Goal: Ask a question

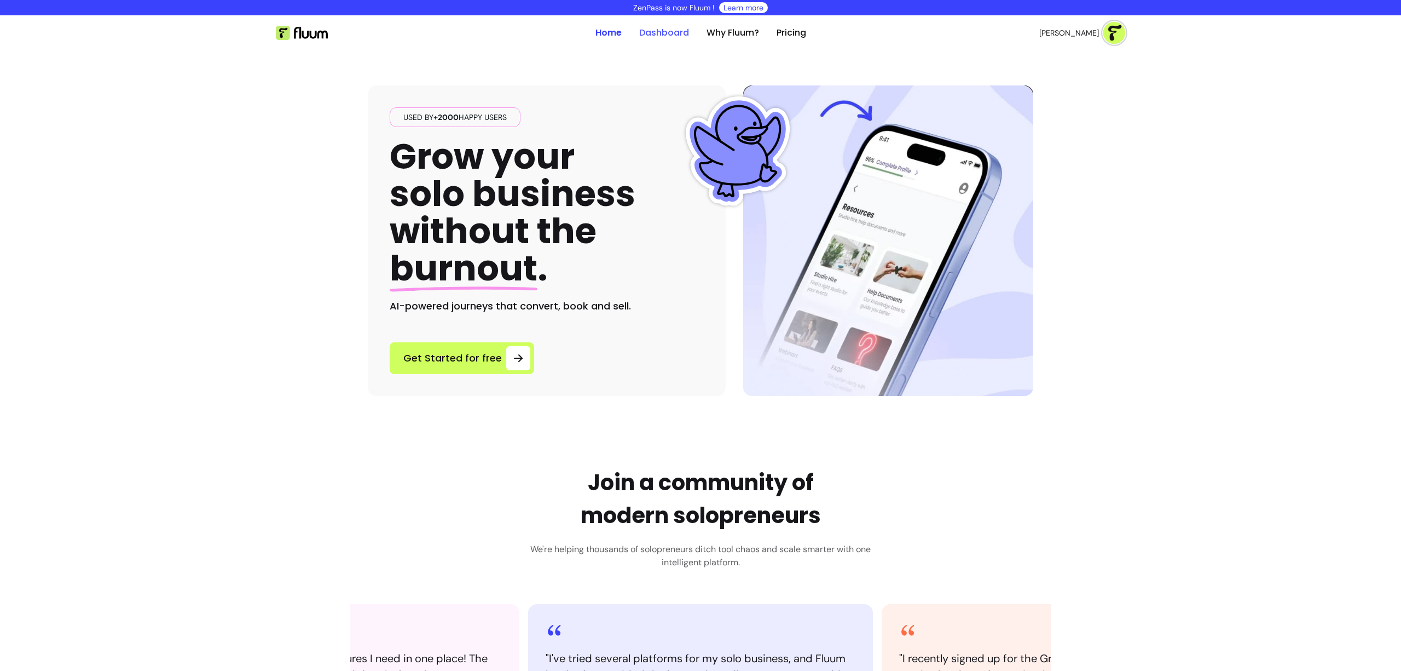
click at [657, 30] on link "Dashboard" at bounding box center [664, 32] width 50 height 13
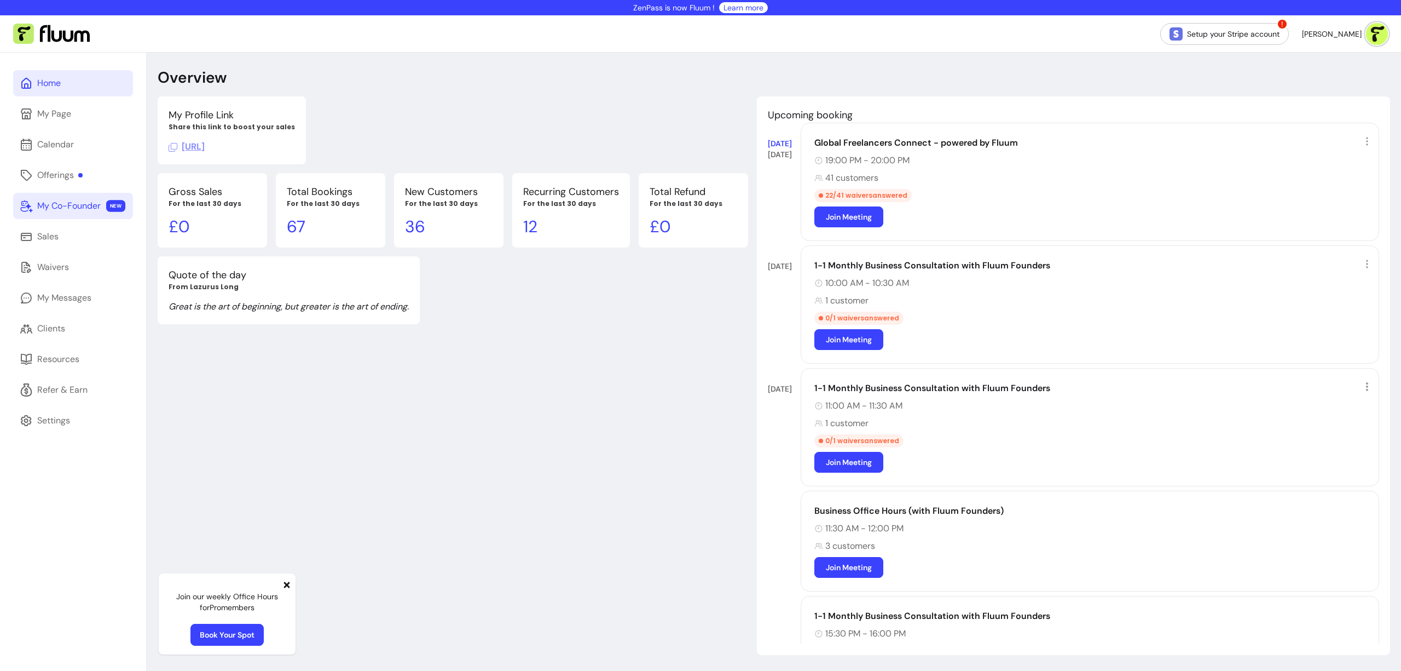
click at [62, 213] on link "My Co-Founder NEW" at bounding box center [73, 206] width 120 height 26
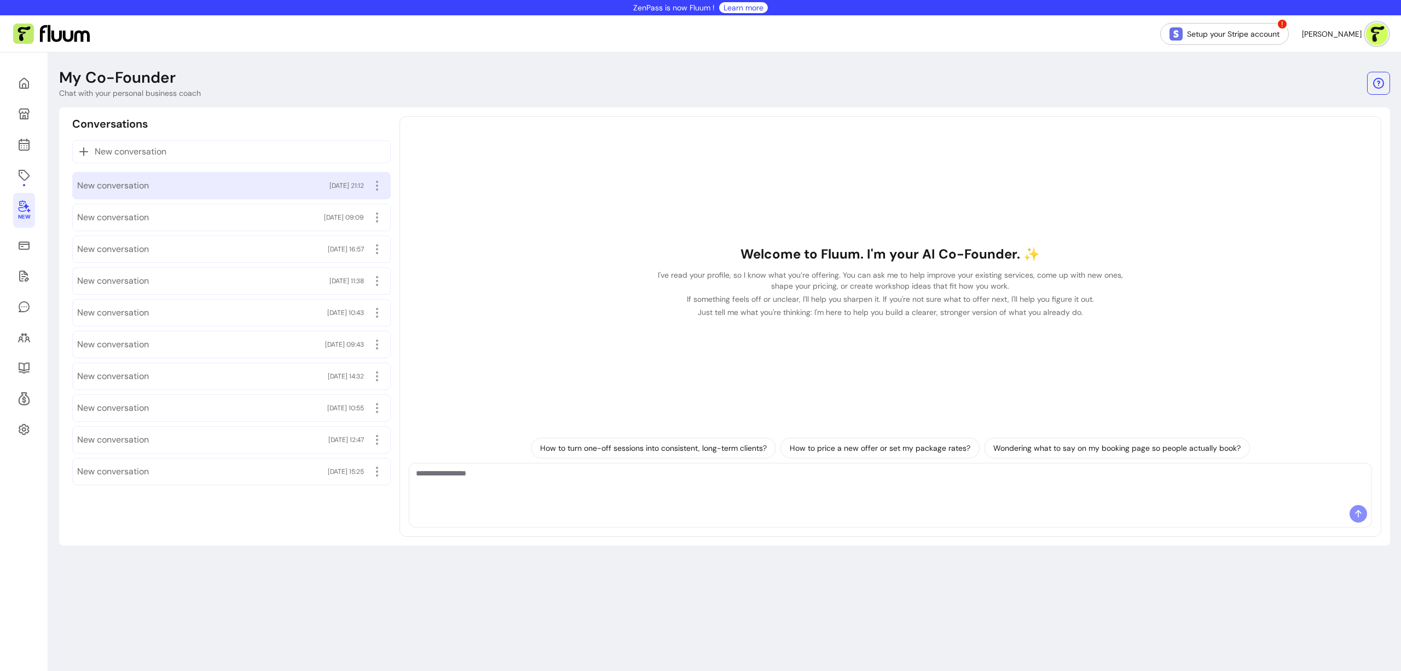
click at [142, 190] on span "New conversation" at bounding box center [113, 185] width 72 height 13
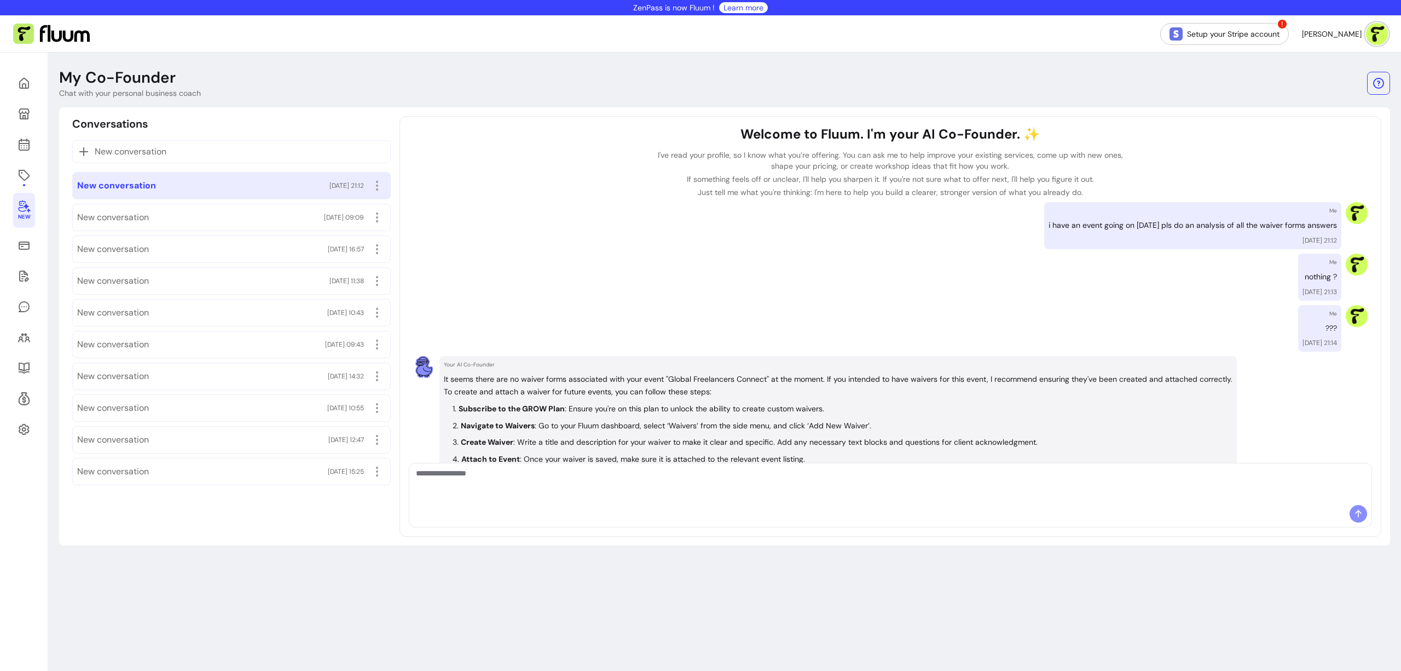
click at [1079, 224] on p "i have an event going on [DATE] pls do an analysis of all the waiver forms answ…" at bounding box center [1193, 225] width 288 height 13
copy p "i have an event going on [DATE] pls do an analysis of all the waiver forms answ…"
click at [204, 148] on p "New conversation" at bounding box center [231, 151] width 309 height 13
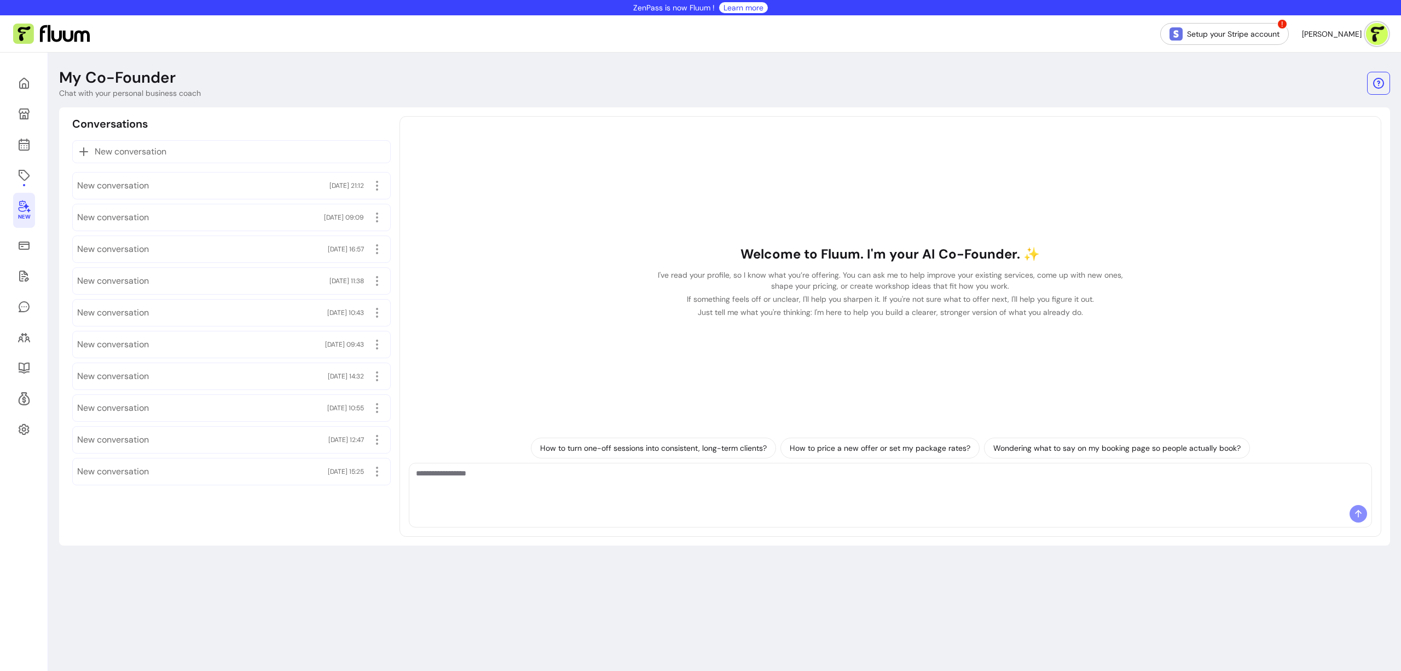
click at [539, 497] on textarea "Ask me anything..." at bounding box center [890, 483] width 949 height 33
paste textarea "**********"
click at [519, 471] on textarea "**********" at bounding box center [890, 483] width 949 height 33
type textarea "**********"
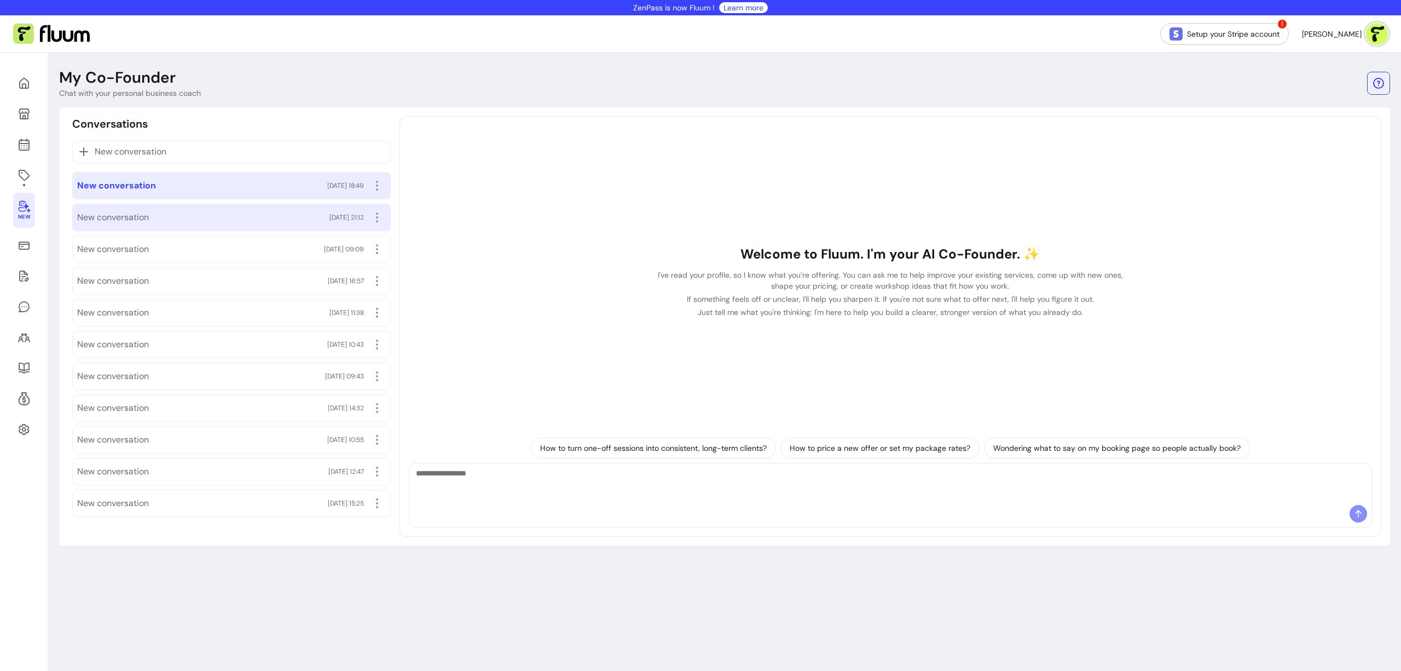
click at [276, 221] on div "New conversation [DATE] 21:12" at bounding box center [231, 218] width 309 height 18
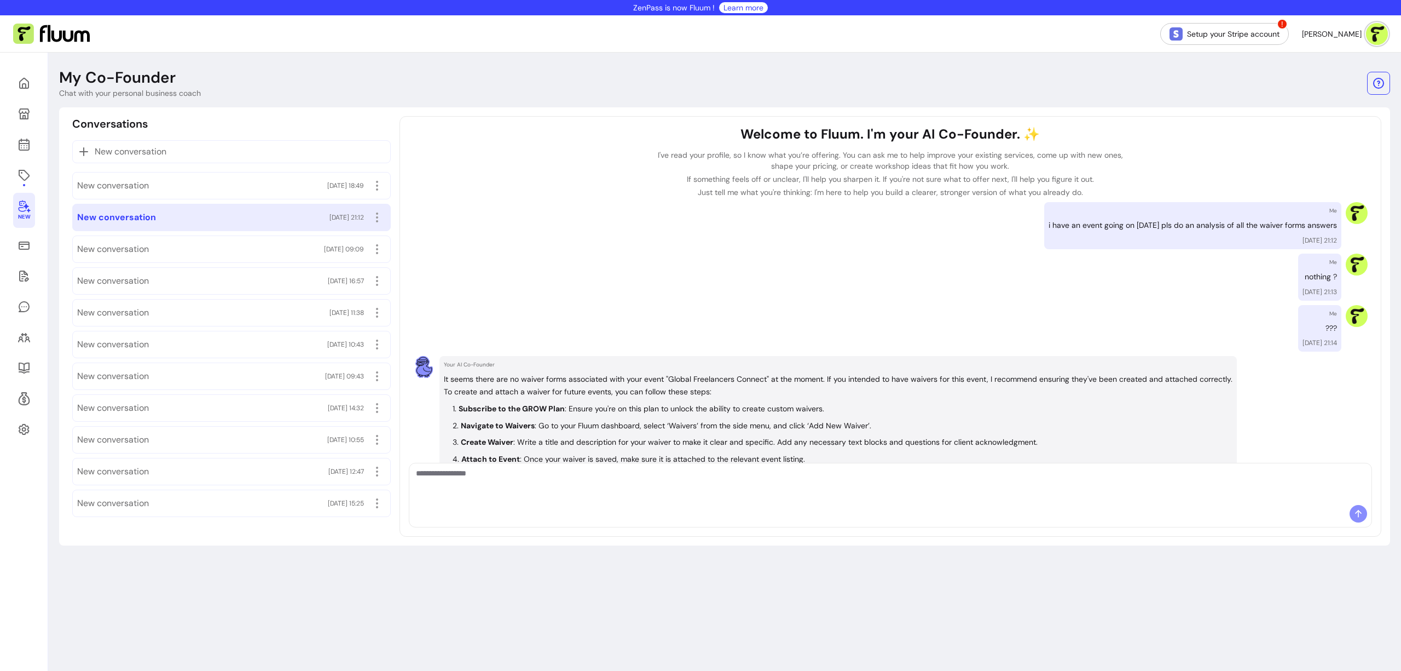
scroll to position [420, 0]
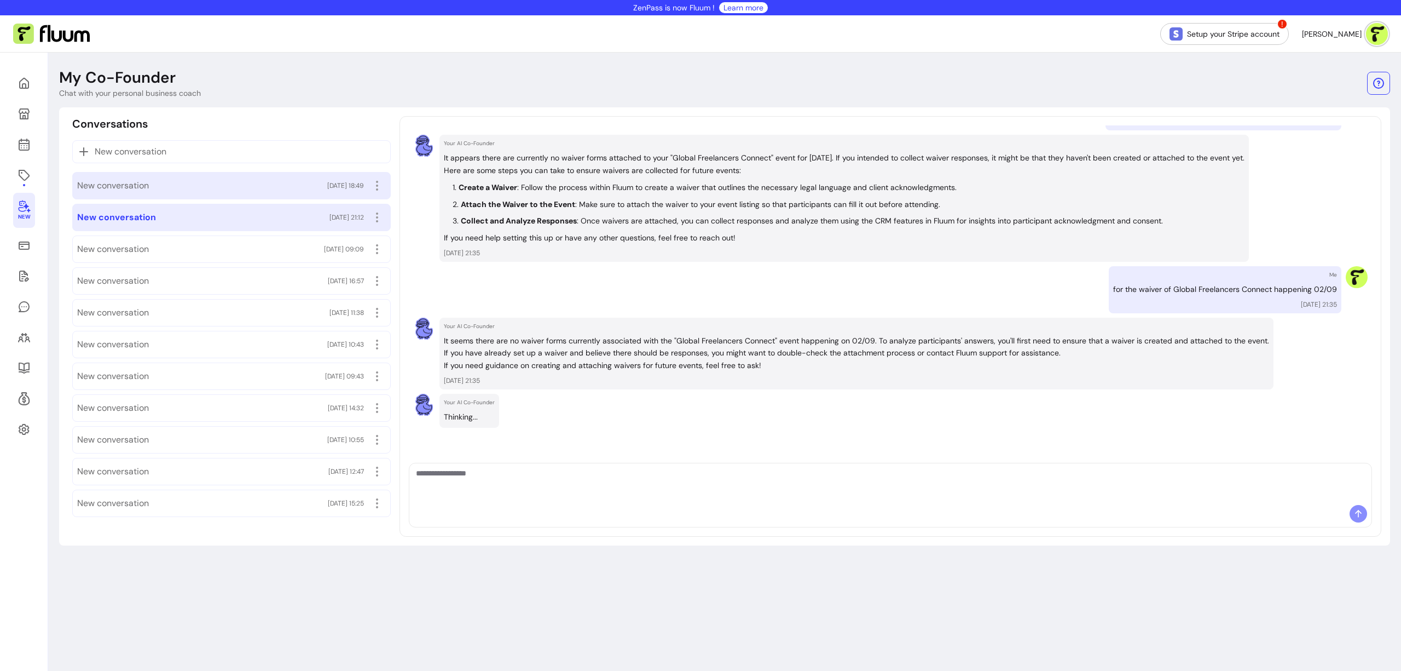
click at [284, 189] on div "New conversation [DATE] 18:49" at bounding box center [231, 186] width 309 height 18
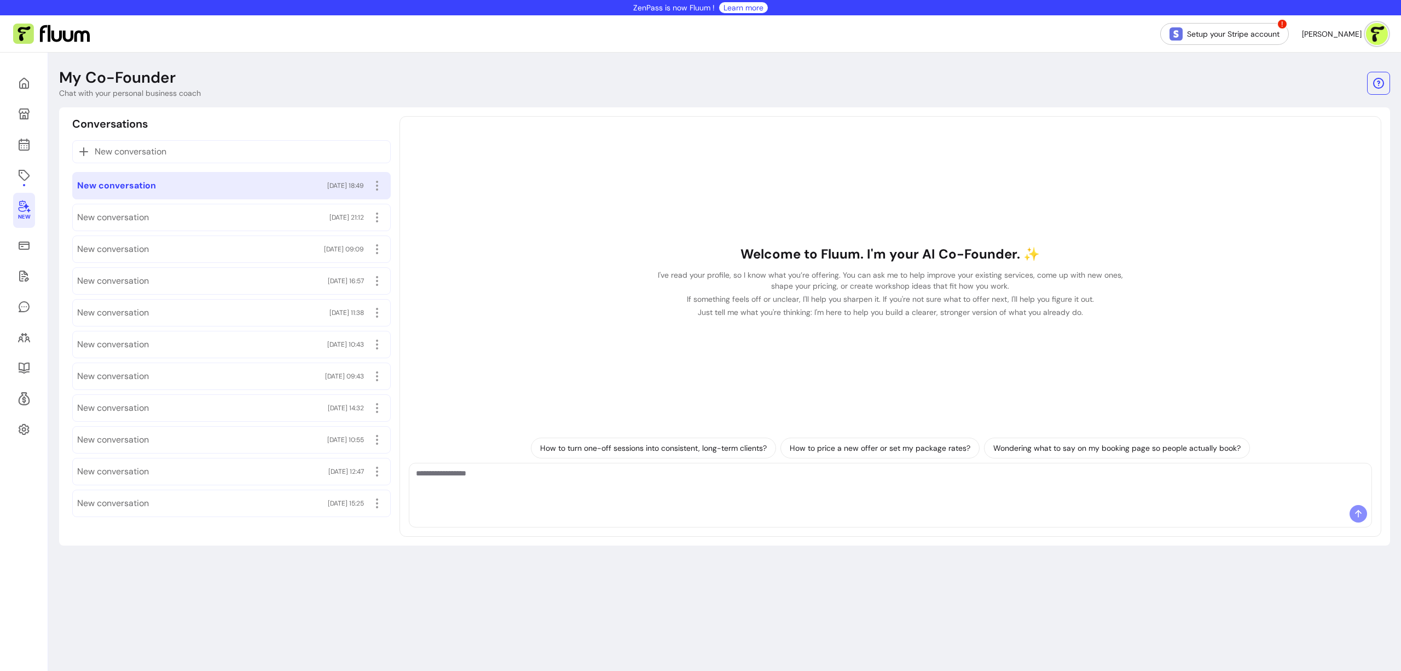
scroll to position [0, 0]
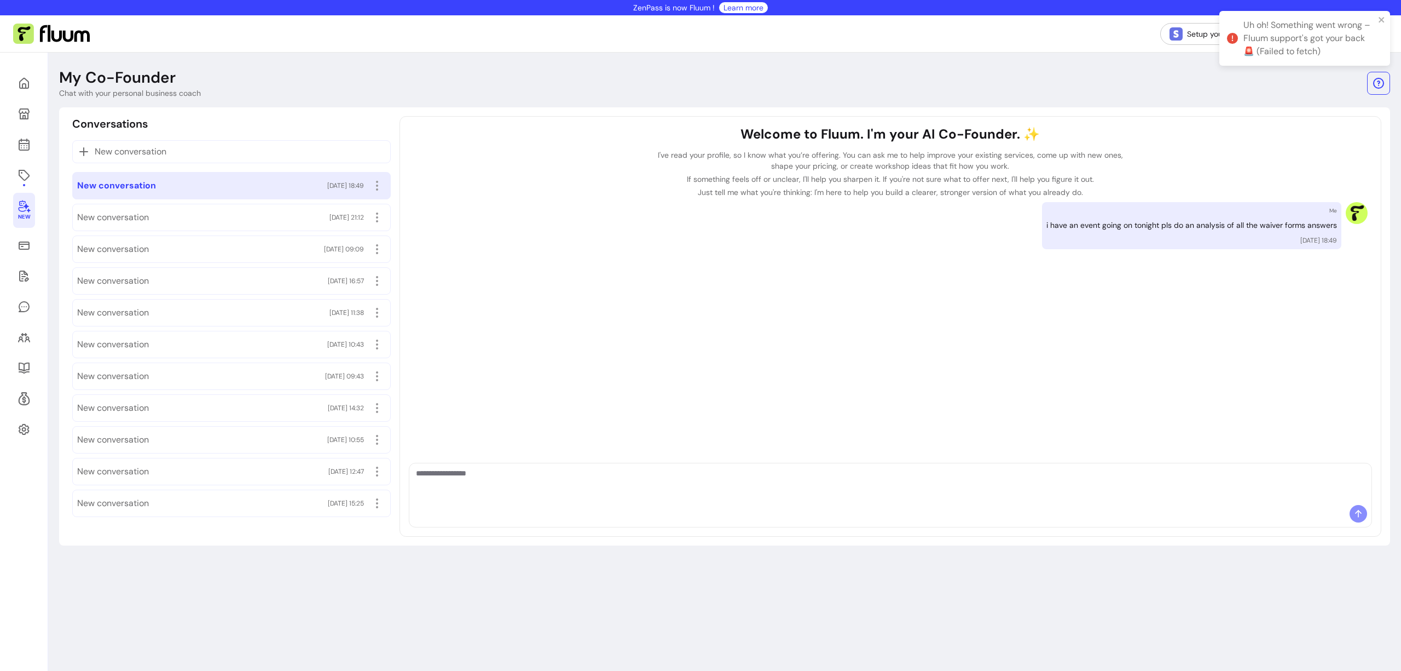
click at [1111, 224] on p "i have an event going on tonight pls do an analysis of all the waiver forms ans…" at bounding box center [1192, 225] width 291 height 13
copy p "i have an event going on tonight pls do an analysis of all the waiver forms ans…"
click at [374, 182] on icon "button" at bounding box center [434, 199] width 180 height 151
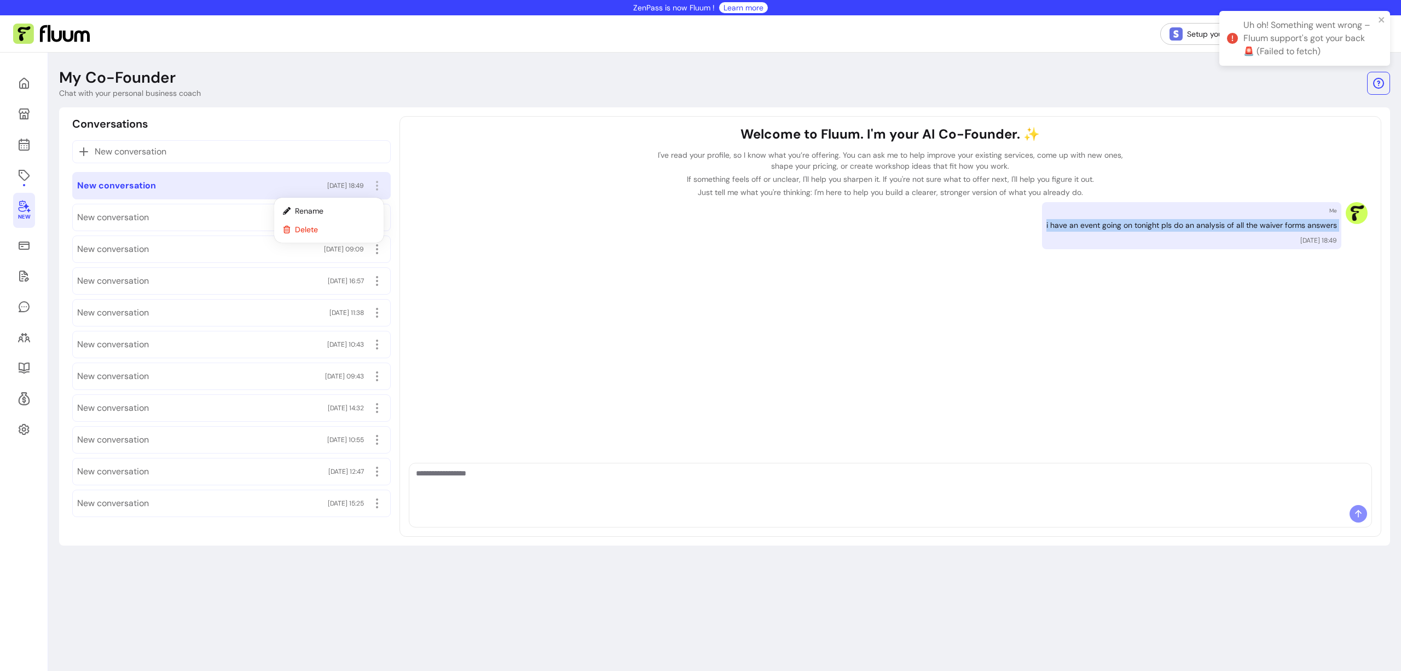
click at [348, 228] on span "Delete" at bounding box center [335, 229] width 80 height 11
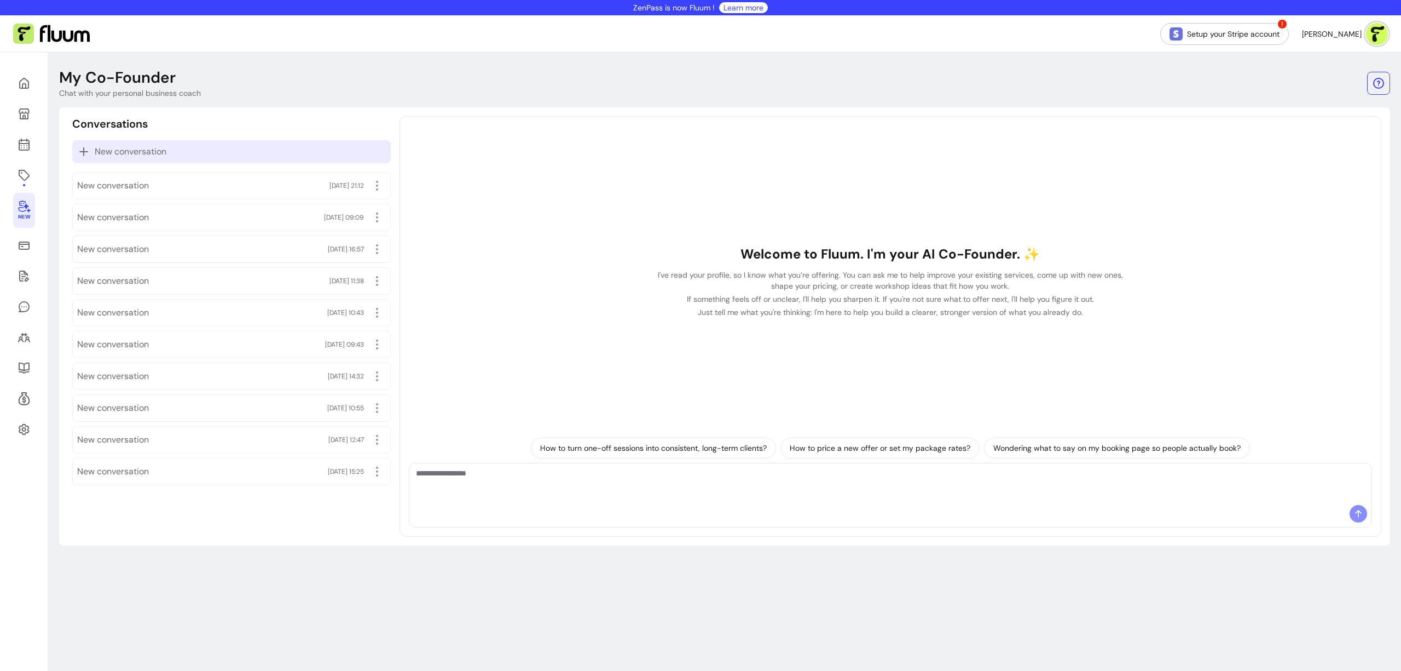
click at [242, 154] on p "New conversation" at bounding box center [231, 151] width 309 height 13
click at [542, 501] on div at bounding box center [890, 484] width 962 height 42
paste textarea "**********"
type textarea "**********"
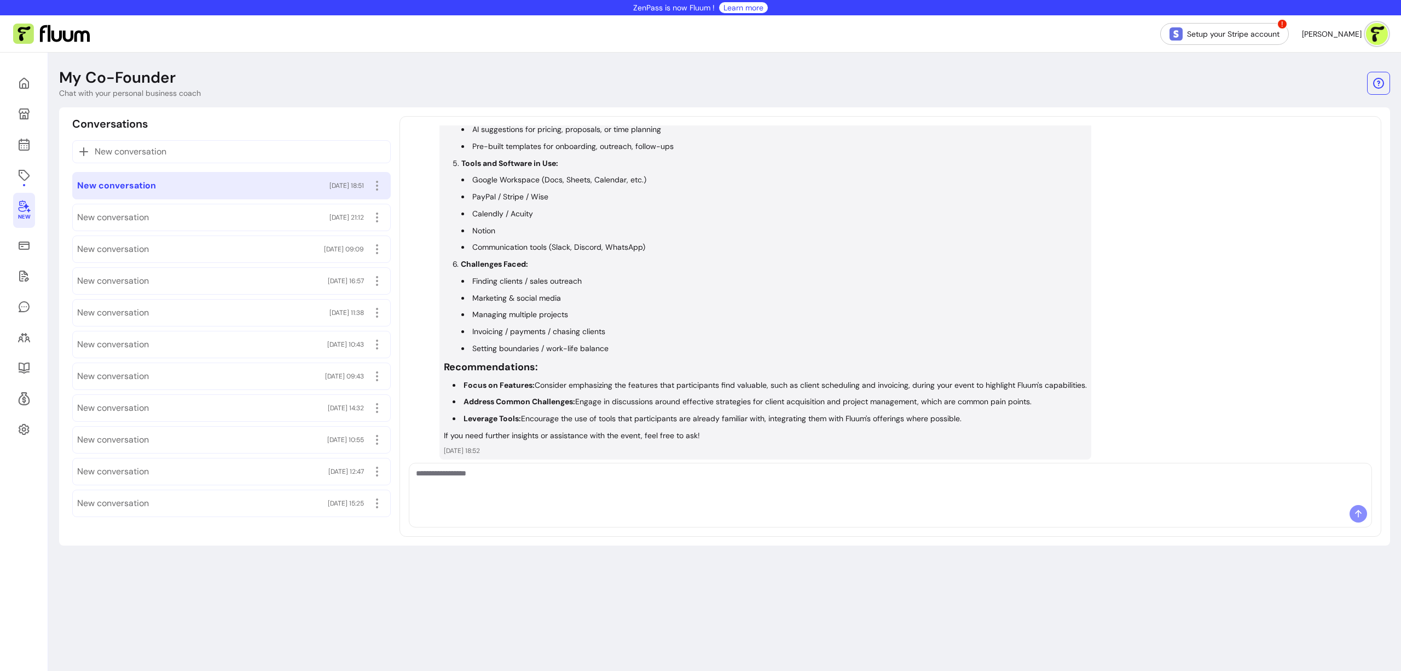
scroll to position [673, 0]
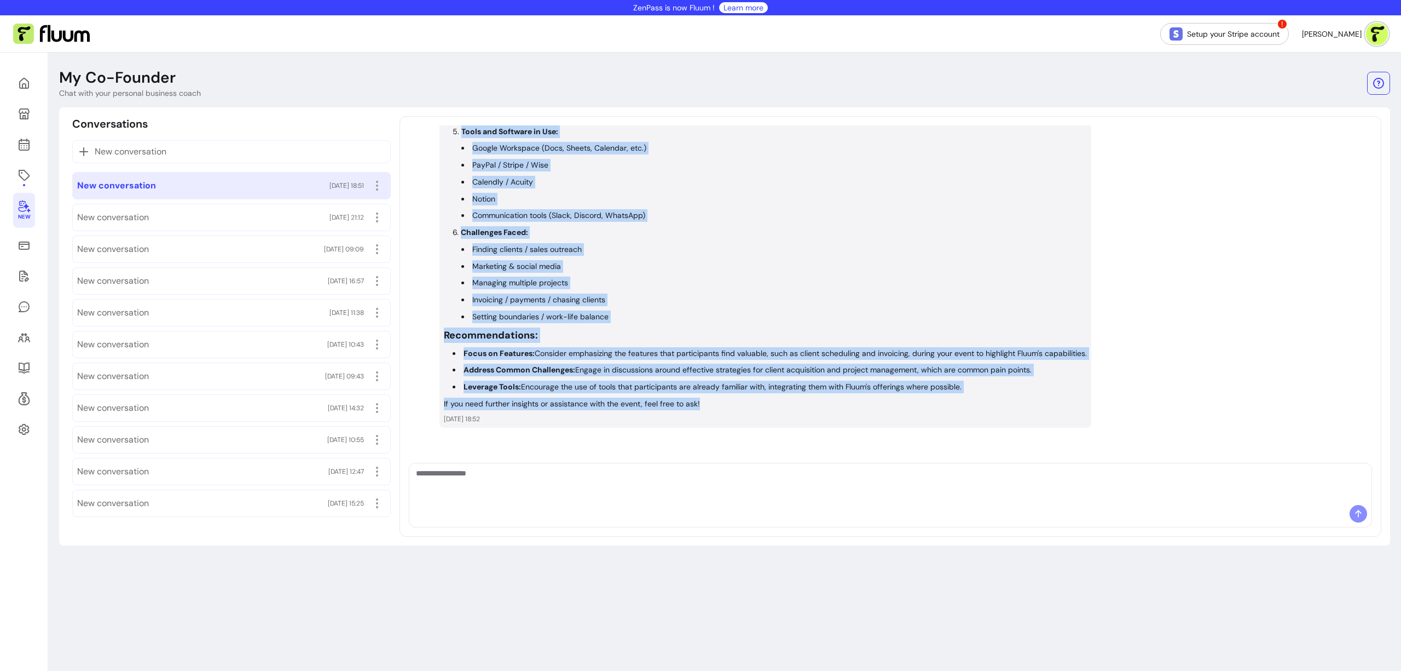
drag, startPoint x: 443, startPoint y: 212, endPoint x: 709, endPoint y: 403, distance: 326.7
click at [709, 403] on div "Here's a summary of the waiver form responses for the "Global Freelancers Conne…" at bounding box center [765, 4] width 643 height 812
copy div "Lore'i d sitamet co adi elitse doei temporinc utl etd "Magnaa Enimadminim Venia…"
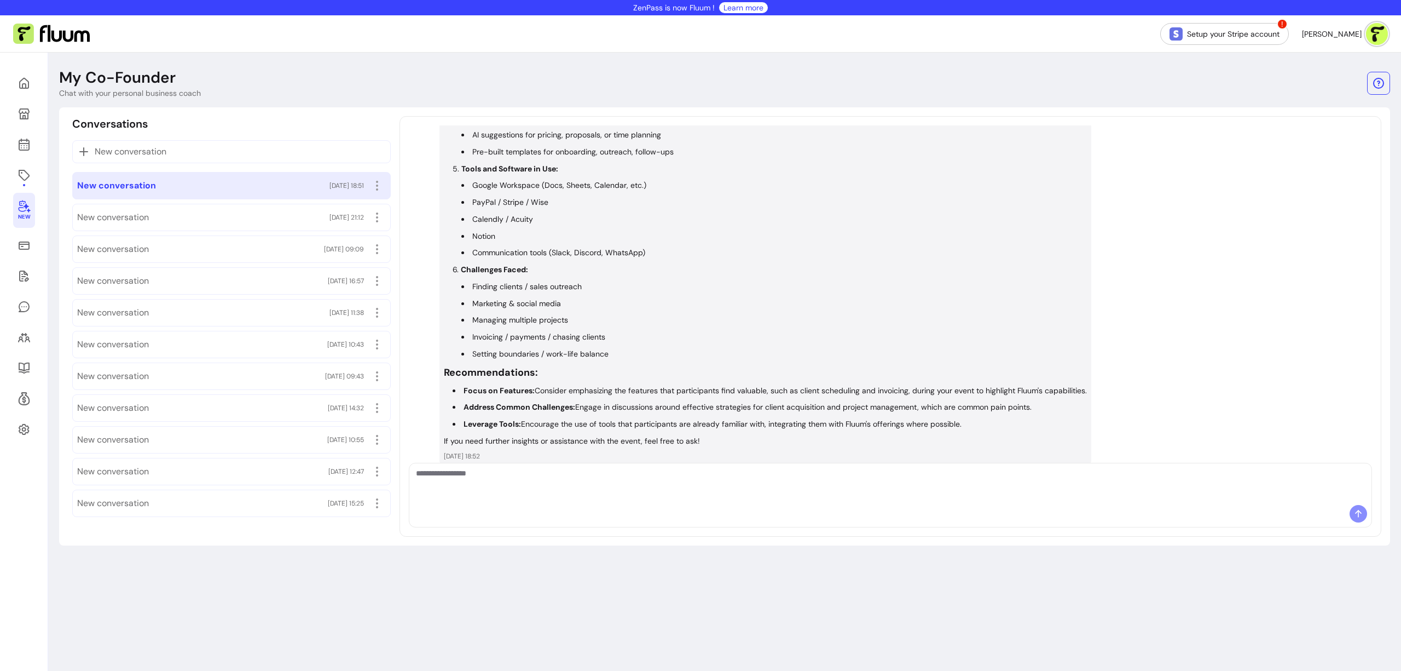
scroll to position [636, 0]
click at [33, 147] on link at bounding box center [24, 144] width 22 height 26
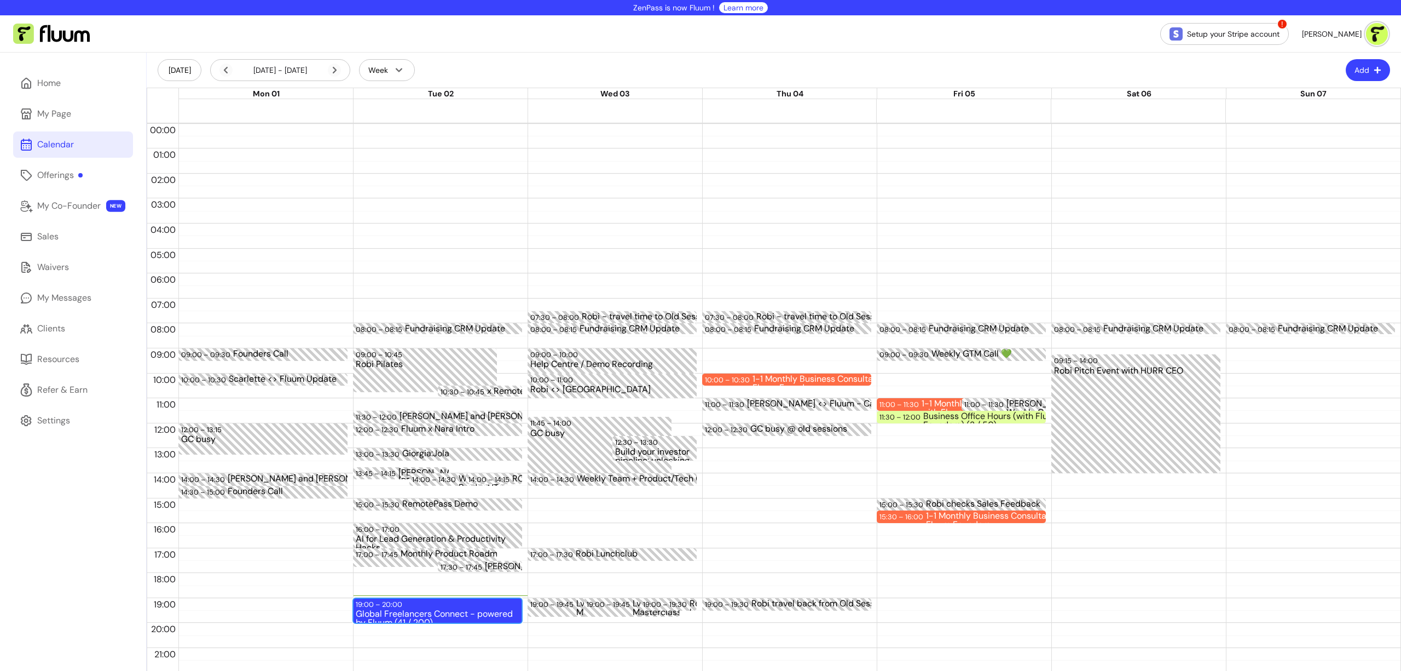
click at [438, 609] on div "Global Freelancers Connect - powered by Fluum (41 / 200)" at bounding box center [438, 615] width 164 height 12
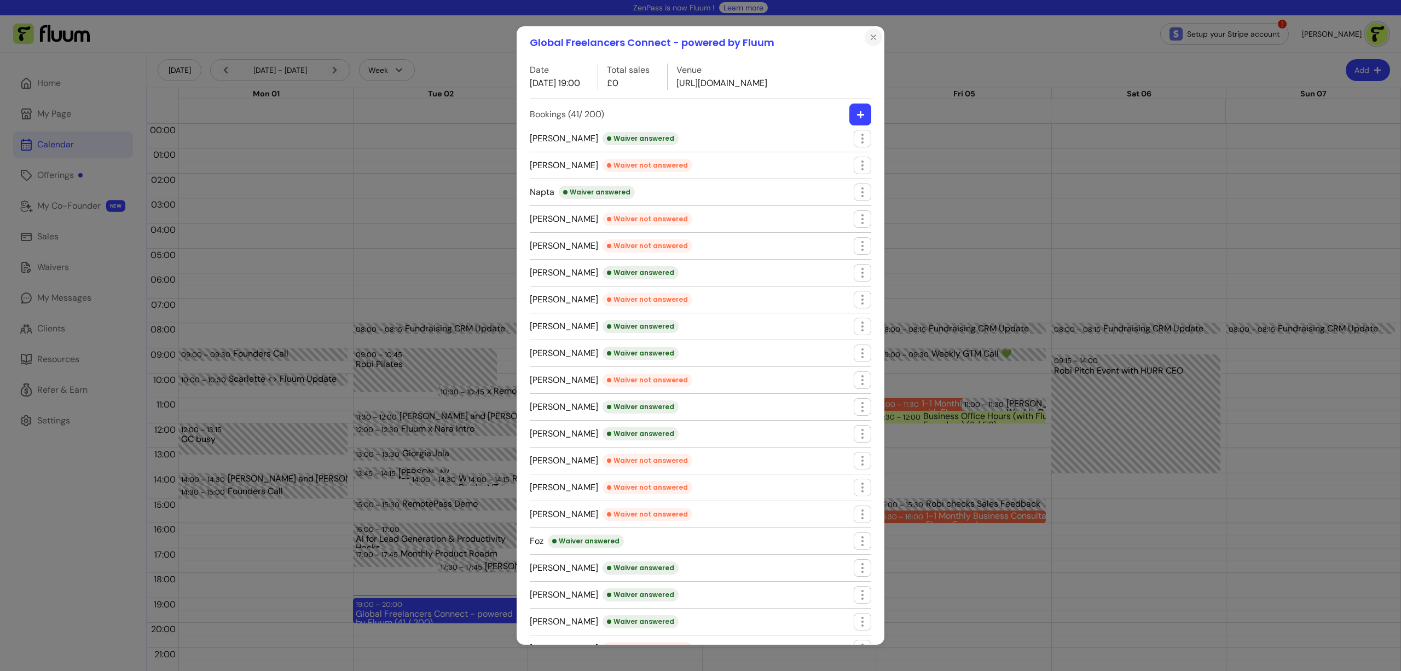
click at [870, 39] on icon "Close" at bounding box center [873, 37] width 9 height 9
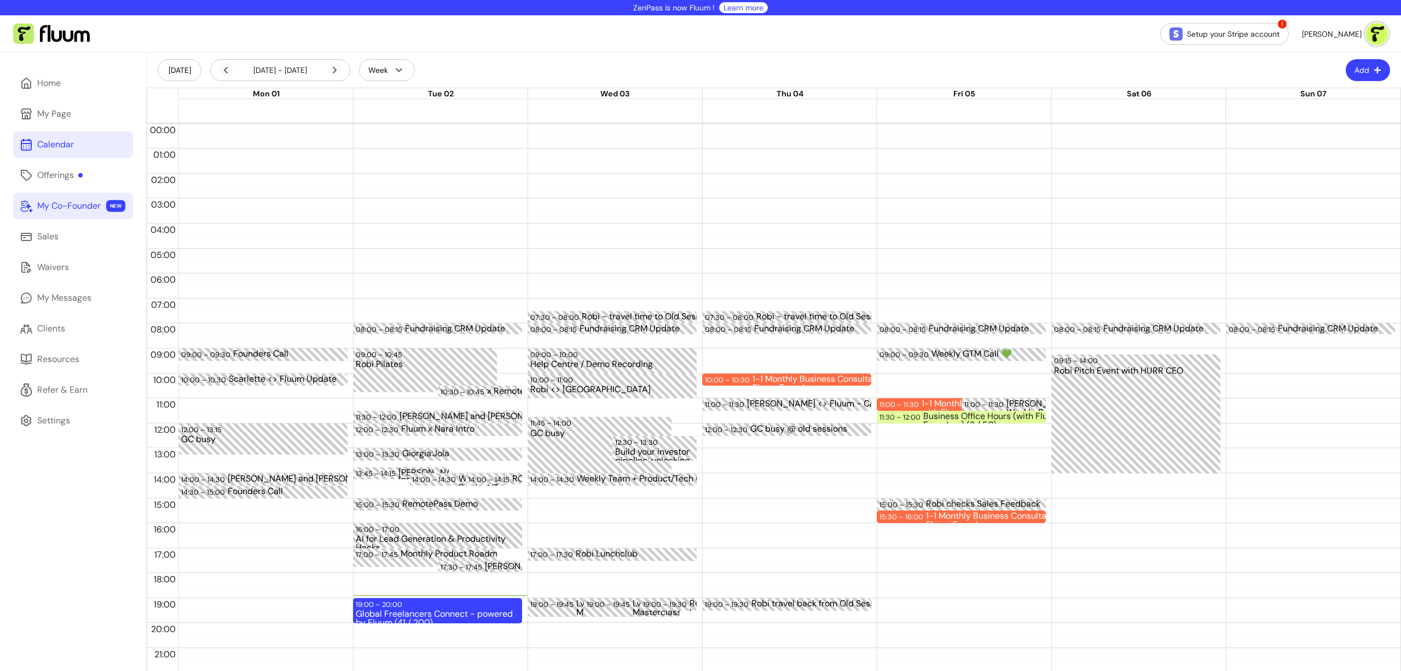
click at [53, 209] on div "My Co-Founder" at bounding box center [68, 205] width 63 height 13
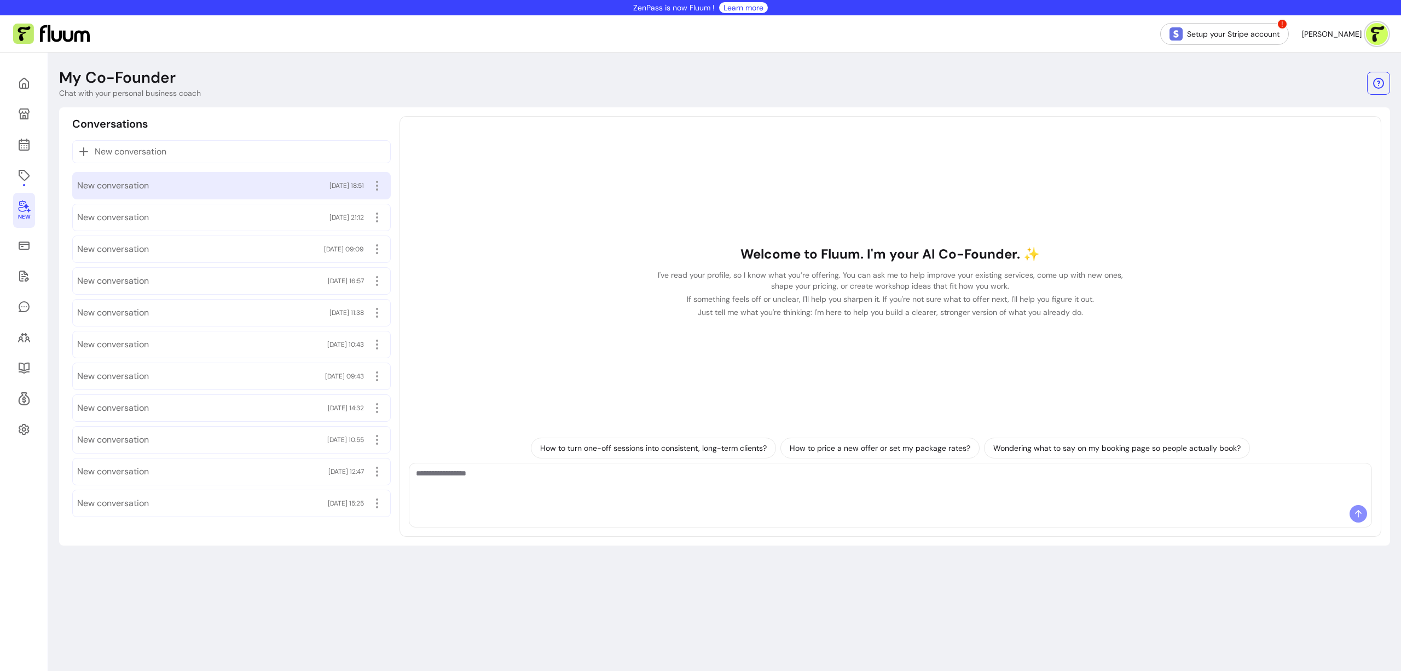
click at [205, 181] on div "New conversation [DATE] 18:51" at bounding box center [231, 186] width 309 height 18
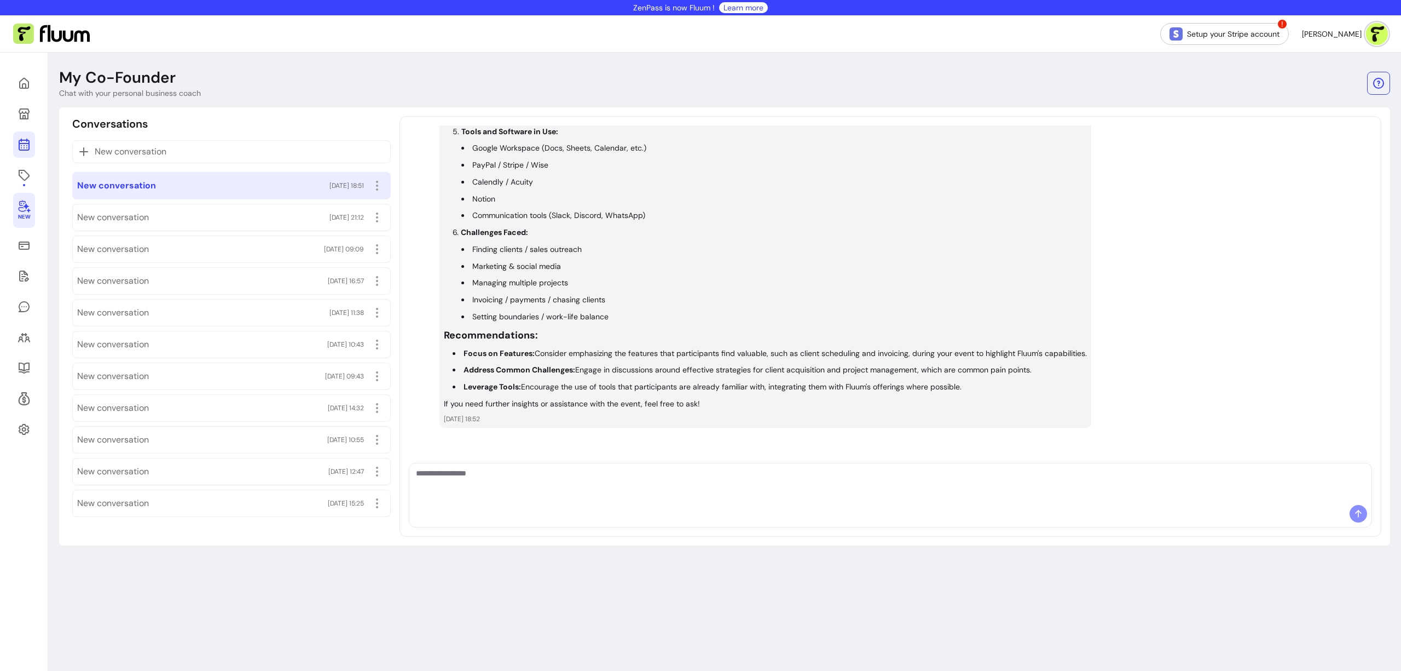
click at [29, 148] on icon at bounding box center [25, 101] width 186 height 156
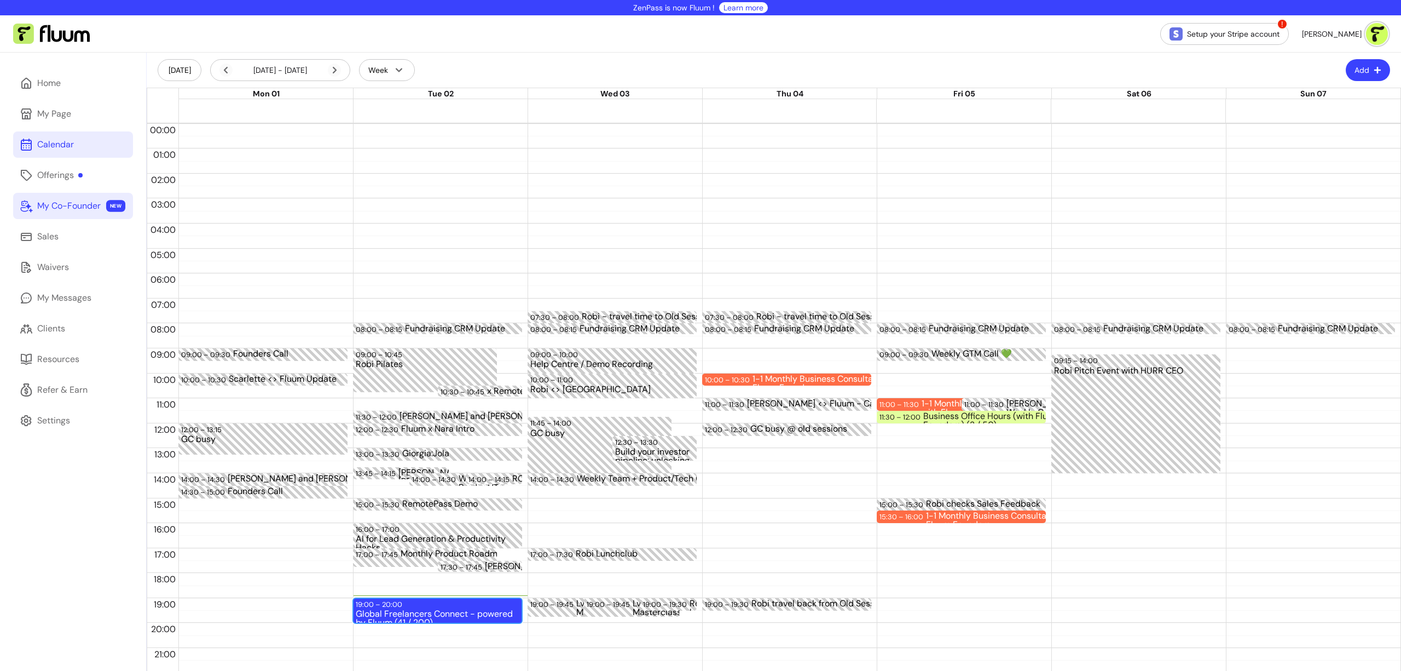
click at [437, 620] on div "Global Freelancers Connect - powered by Fluum (41 / 200)" at bounding box center [438, 615] width 164 height 12
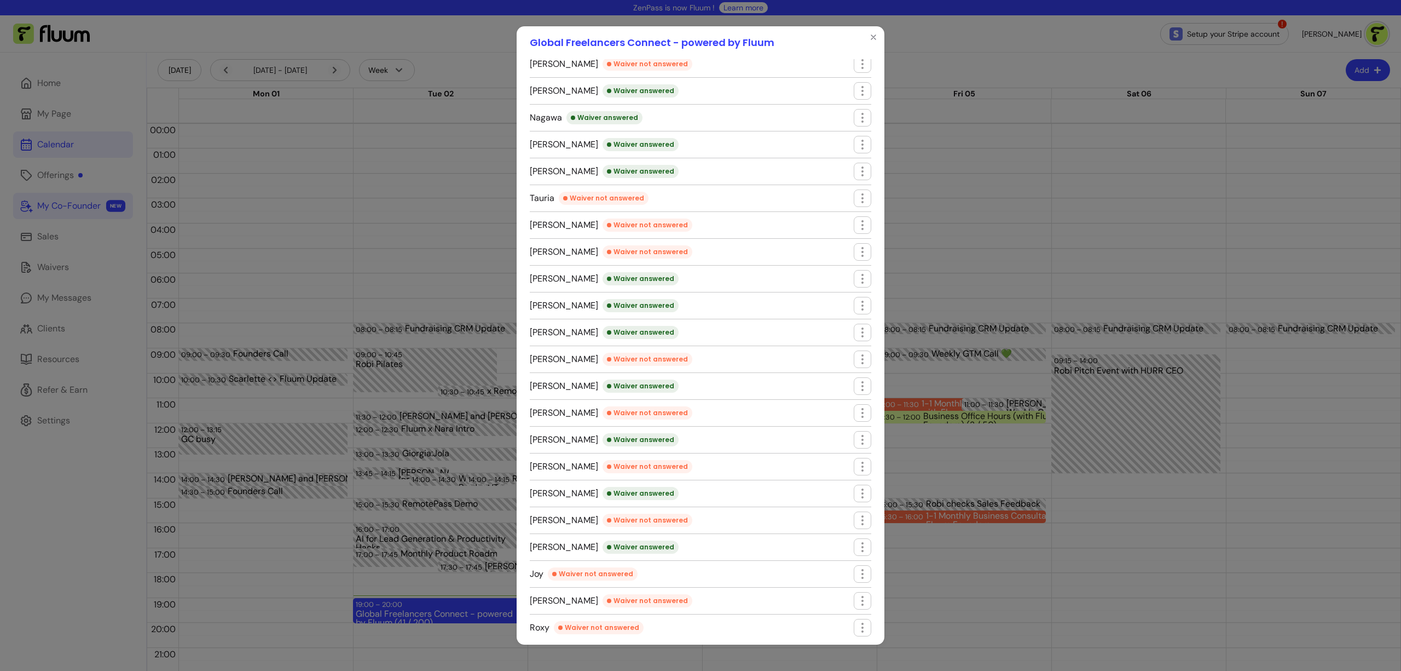
scroll to position [620, 0]
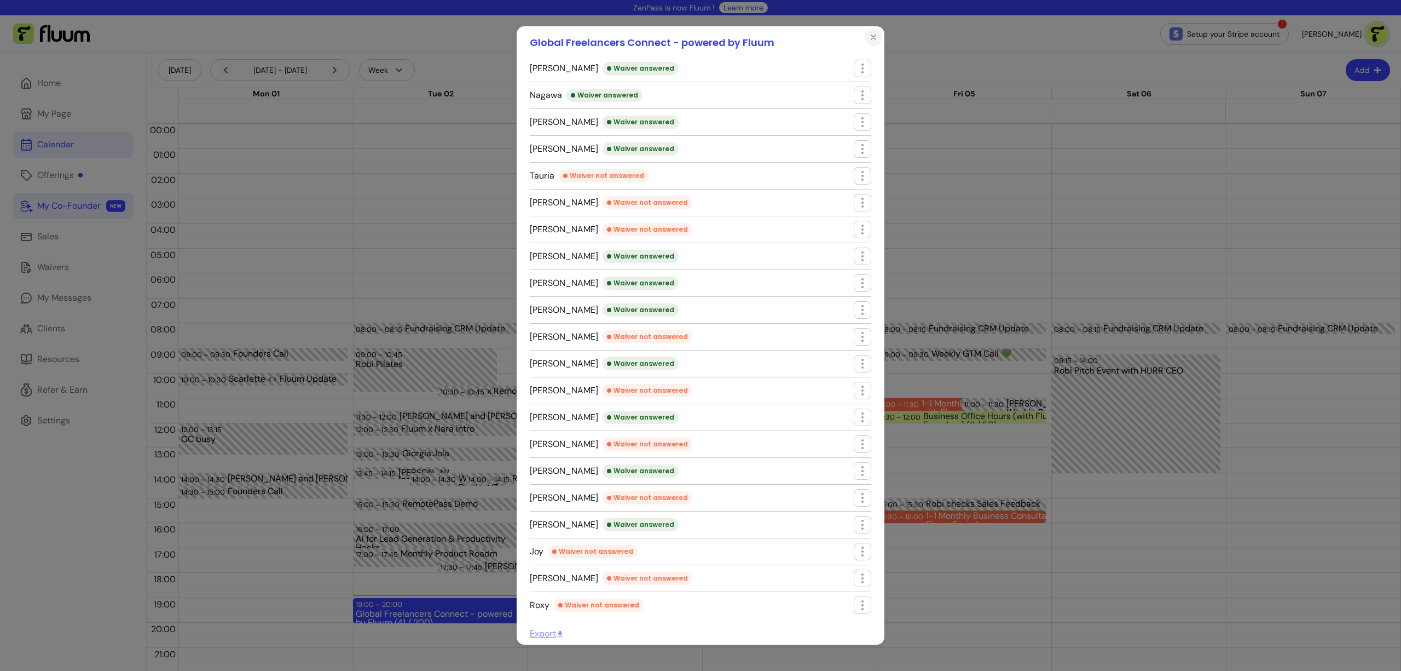
click at [869, 37] on icon "Close" at bounding box center [873, 37] width 9 height 9
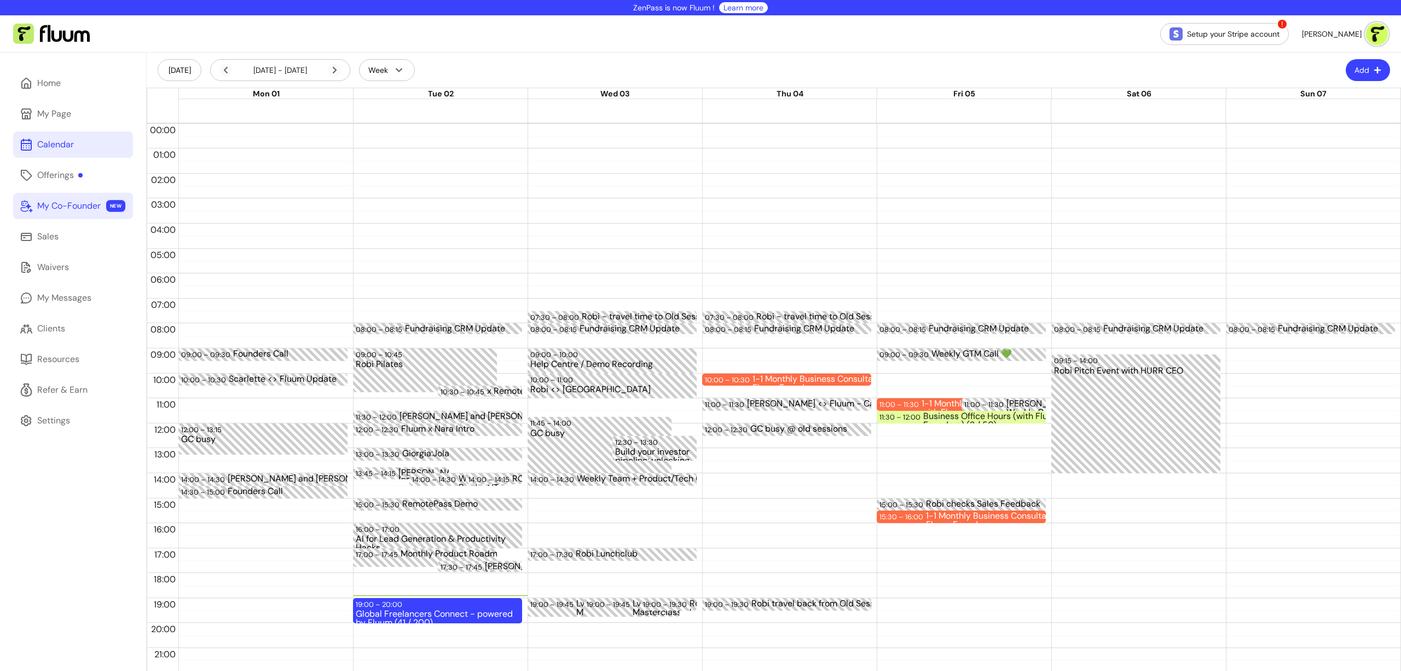
scroll to position [672, 0]
